Goal: Task Accomplishment & Management: Complete application form

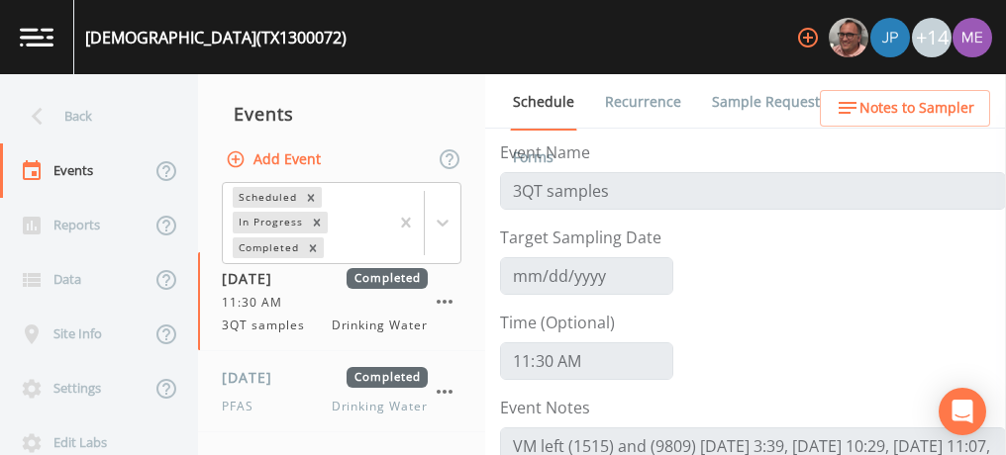
scroll to position [491, 0]
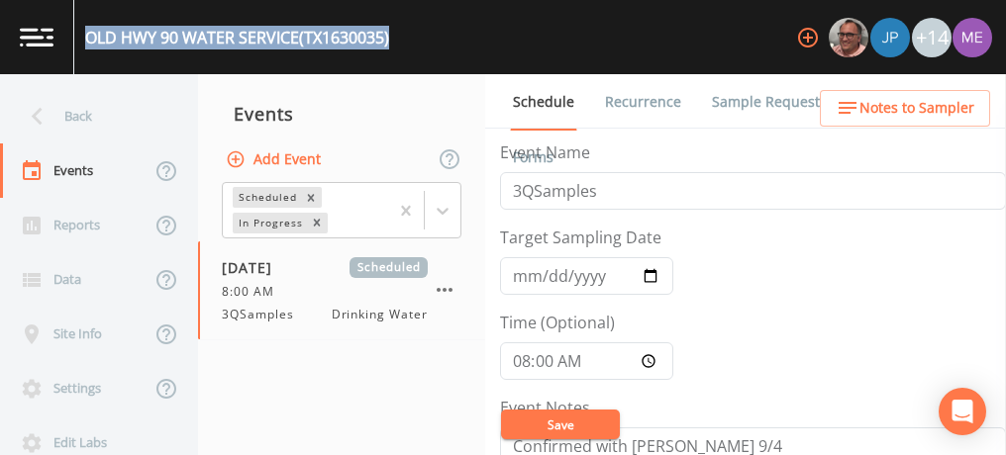
scroll to position [756, 0]
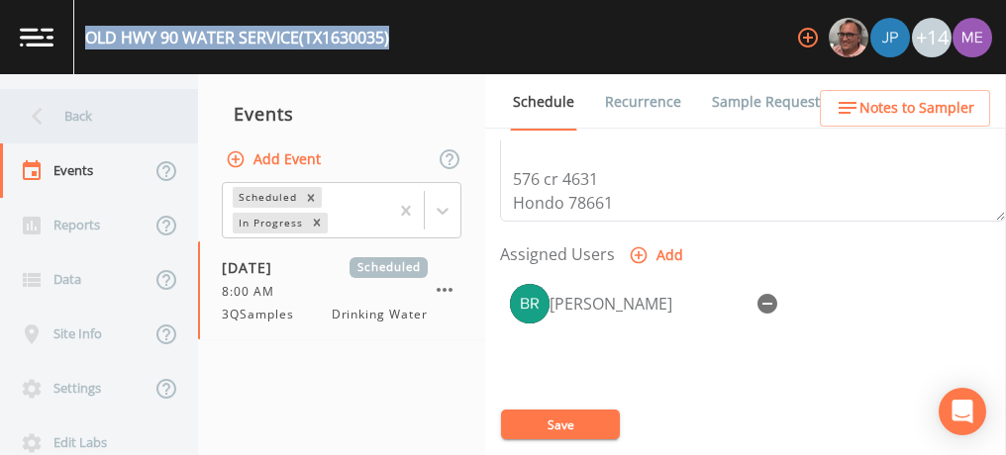
click at [87, 115] on div "Back" at bounding box center [89, 116] width 178 height 54
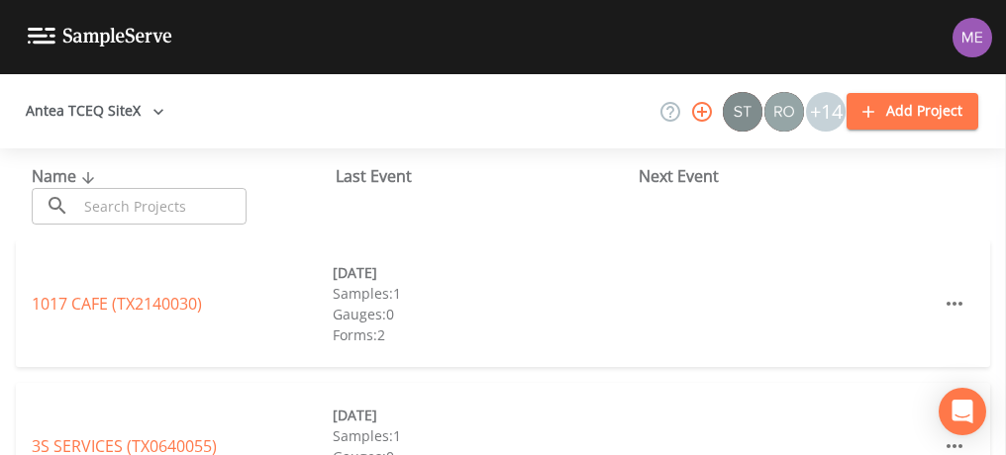
click at [125, 181] on div "Name ​ ​" at bounding box center [184, 194] width 304 height 60
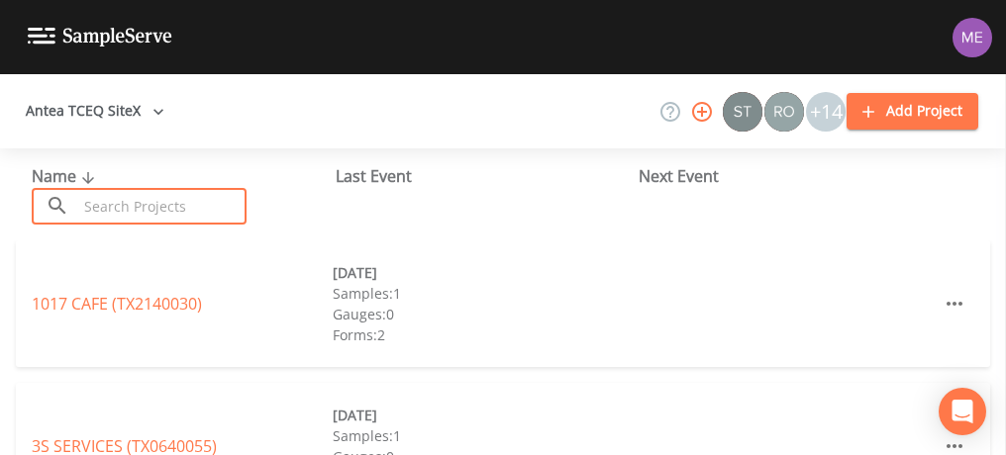
click at [145, 208] on input "text" at bounding box center [161, 206] width 169 height 37
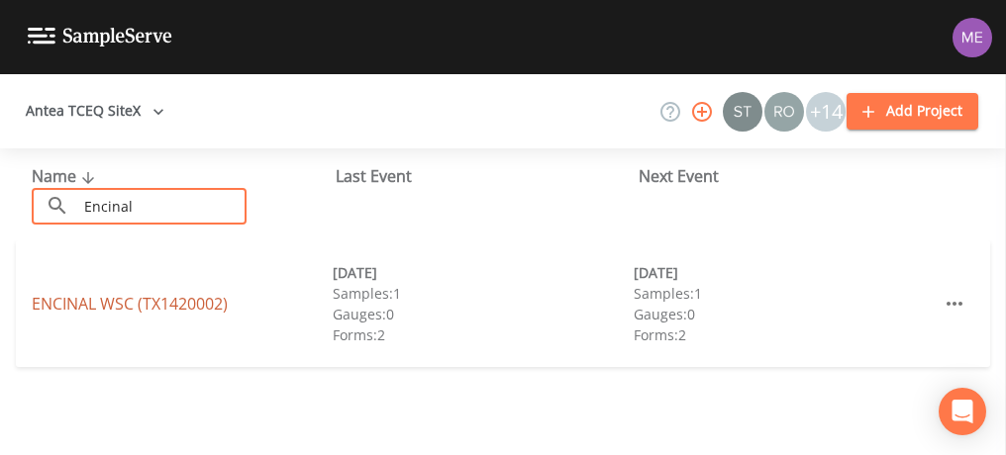
type input "Encinal"
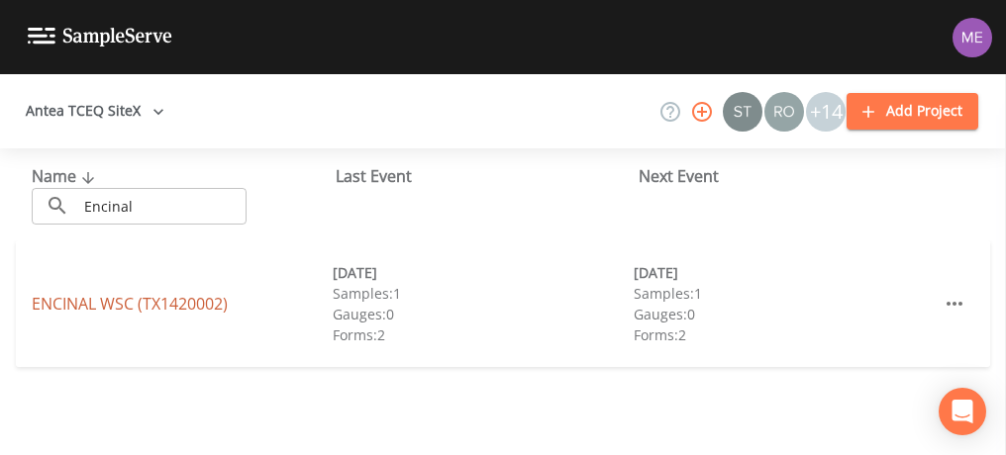
click at [150, 296] on link "ENCINAL WSC (TX1420002)" at bounding box center [130, 304] width 196 height 22
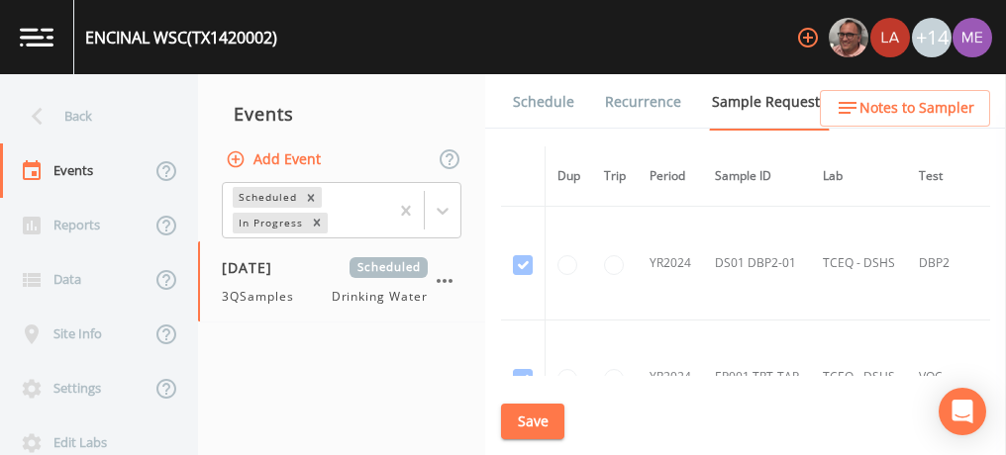
click at [536, 101] on link "Schedule" at bounding box center [543, 101] width 67 height 55
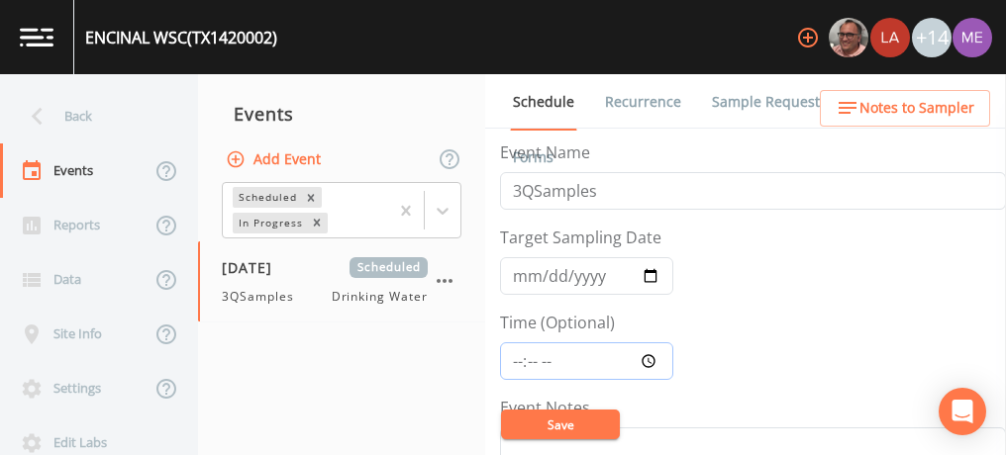
click at [521, 358] on input "Time (Optional)" at bounding box center [586, 361] width 173 height 38
type input "08:00"
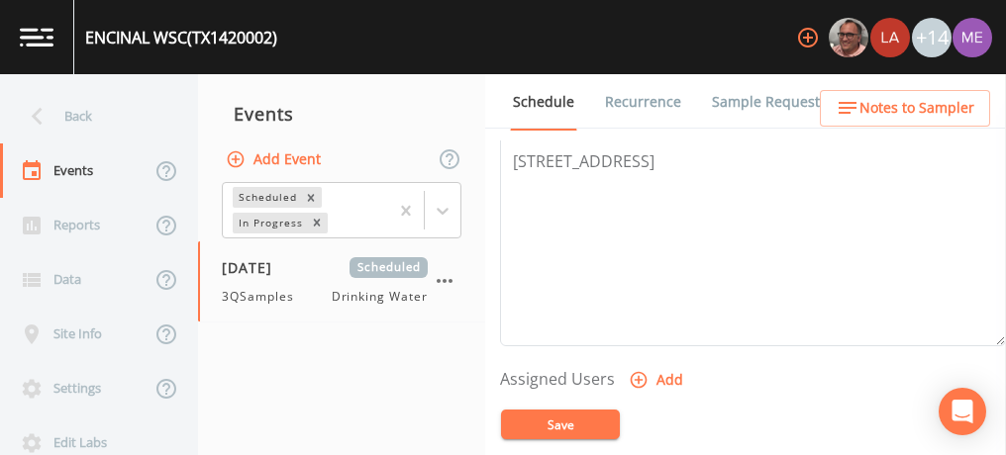
scroll to position [633, 0]
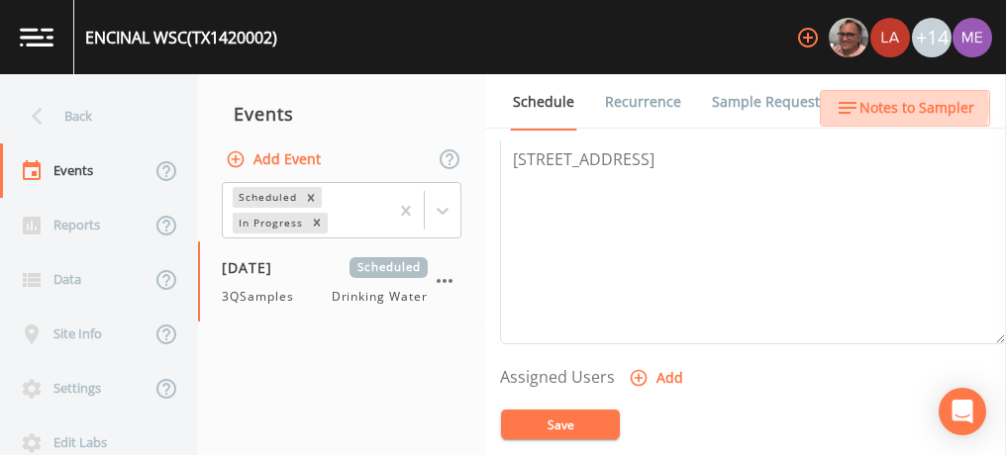
click at [901, 107] on span "Notes to Sampler" at bounding box center [916, 108] width 115 height 25
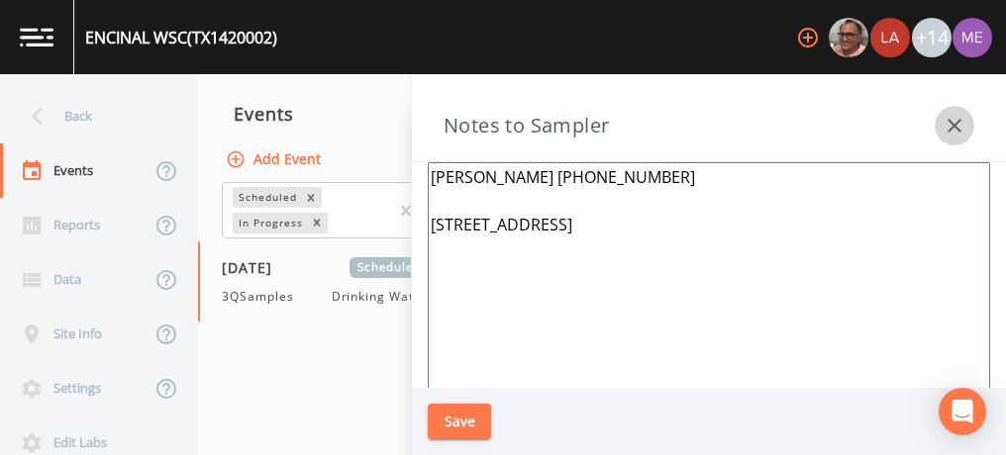
click at [956, 124] on icon "button" at bounding box center [954, 126] width 14 height 14
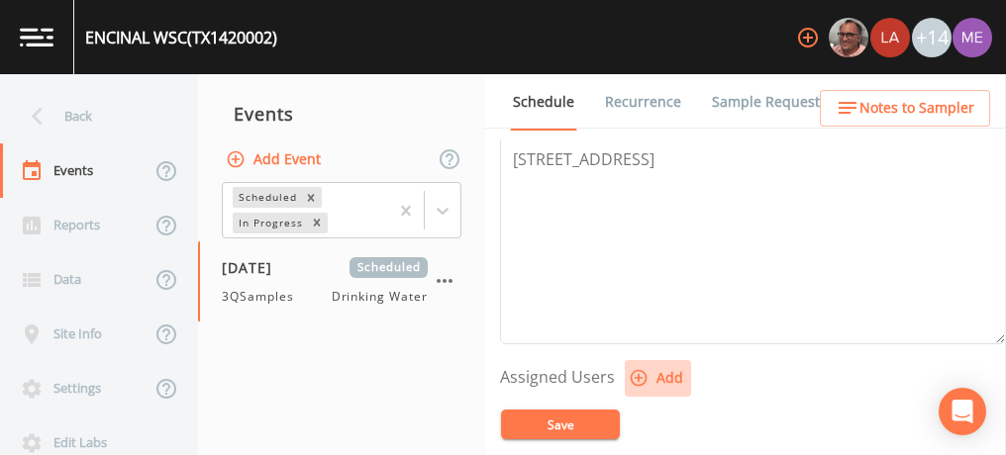
click at [635, 370] on icon "button" at bounding box center [638, 378] width 17 height 17
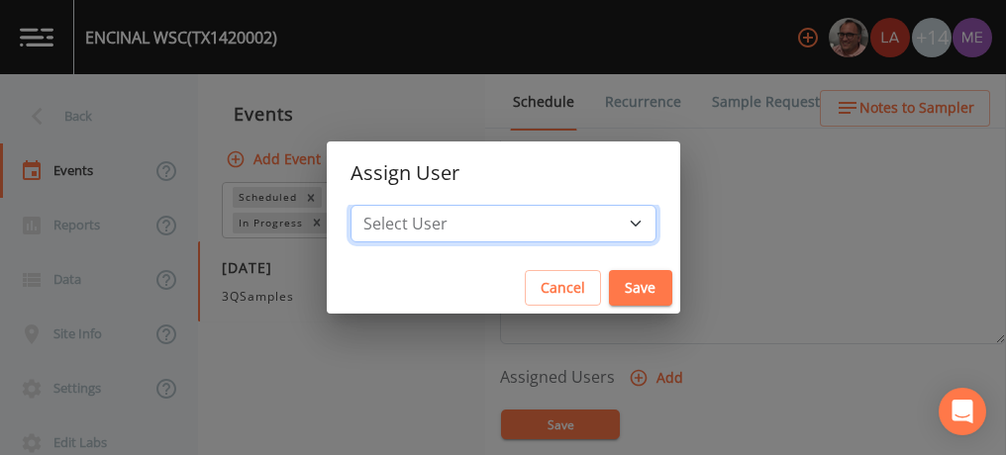
click at [608, 220] on select "Select User Mike Franklin Lauren Saenz Joshua gere Paul David Weber Zachary Eva…" at bounding box center [503, 224] width 306 height 38
select select "82fcd260-406f-4720-af66-0de7f1917f1c"
click at [380, 205] on select "Select User Mike Franklin Lauren Saenz Joshua gere Paul David Weber Zachary Eva…" at bounding box center [503, 224] width 306 height 38
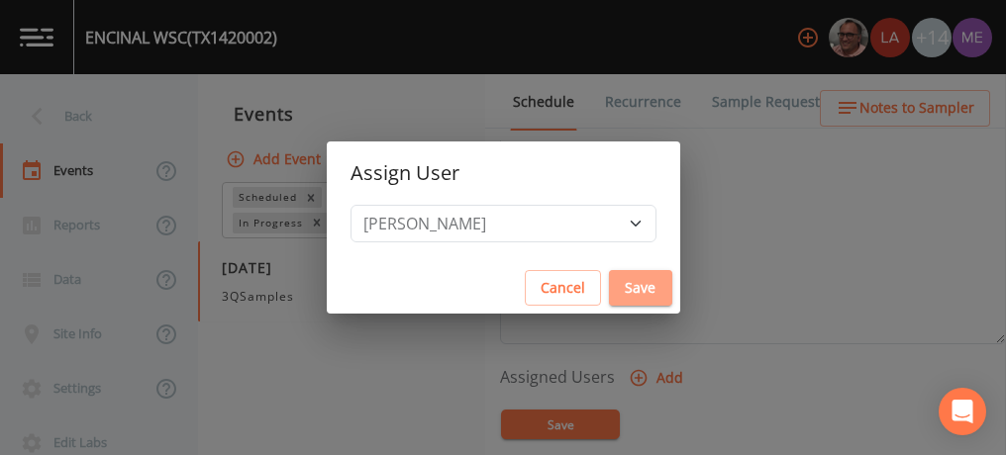
click at [609, 285] on button "Save" at bounding box center [640, 288] width 63 height 37
select select
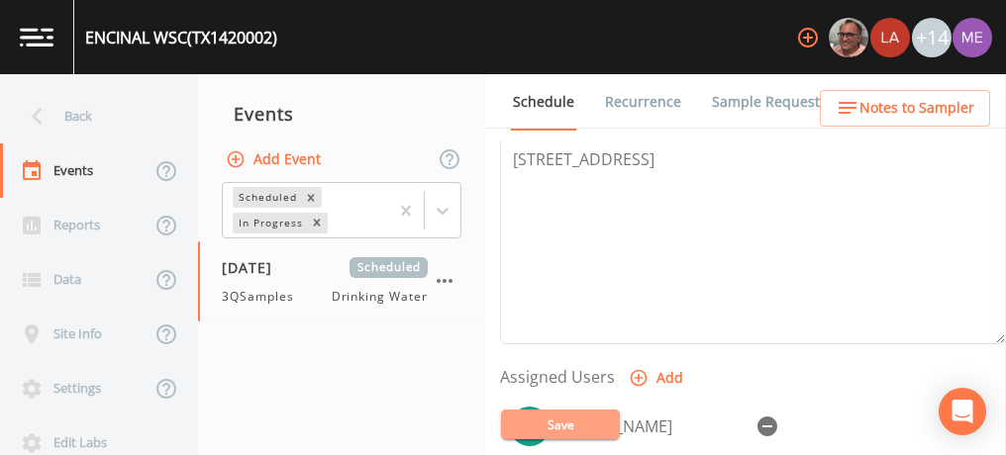
click at [592, 422] on button "Save" at bounding box center [560, 425] width 119 height 30
